Goal: Find specific page/section: Find specific page/section

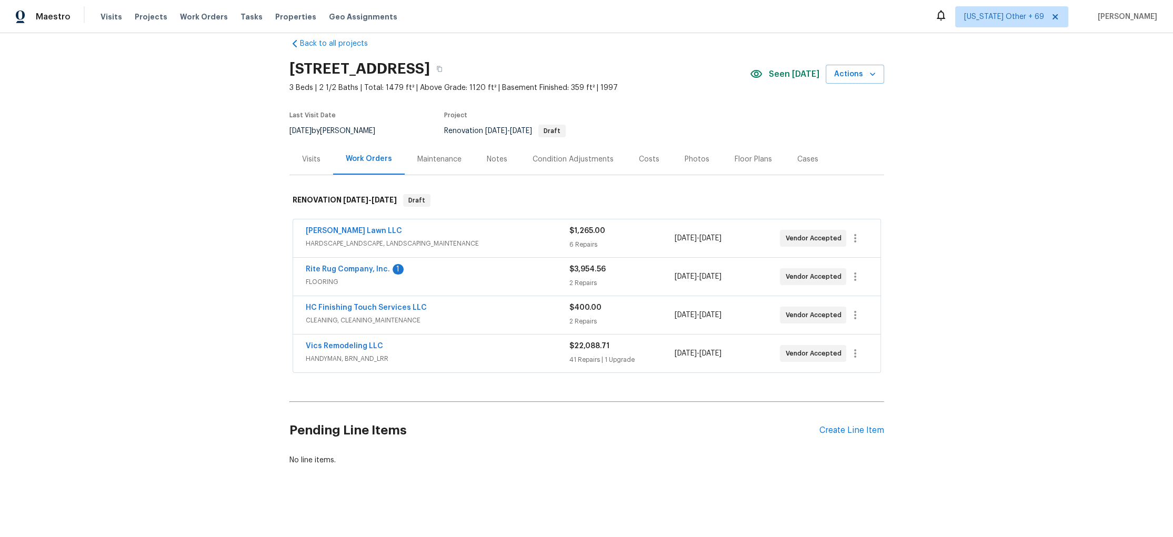
scroll to position [23, 0]
click at [501, 154] on div "Notes" at bounding box center [497, 159] width 46 height 31
